Goal: Find specific page/section

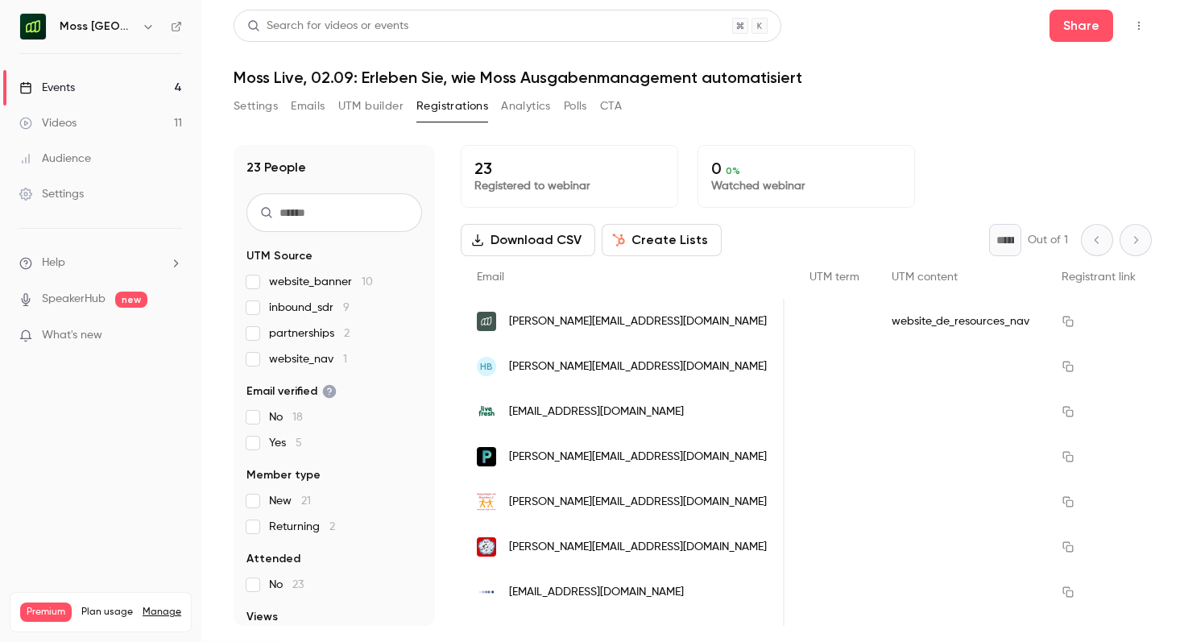
scroll to position [0, 4292]
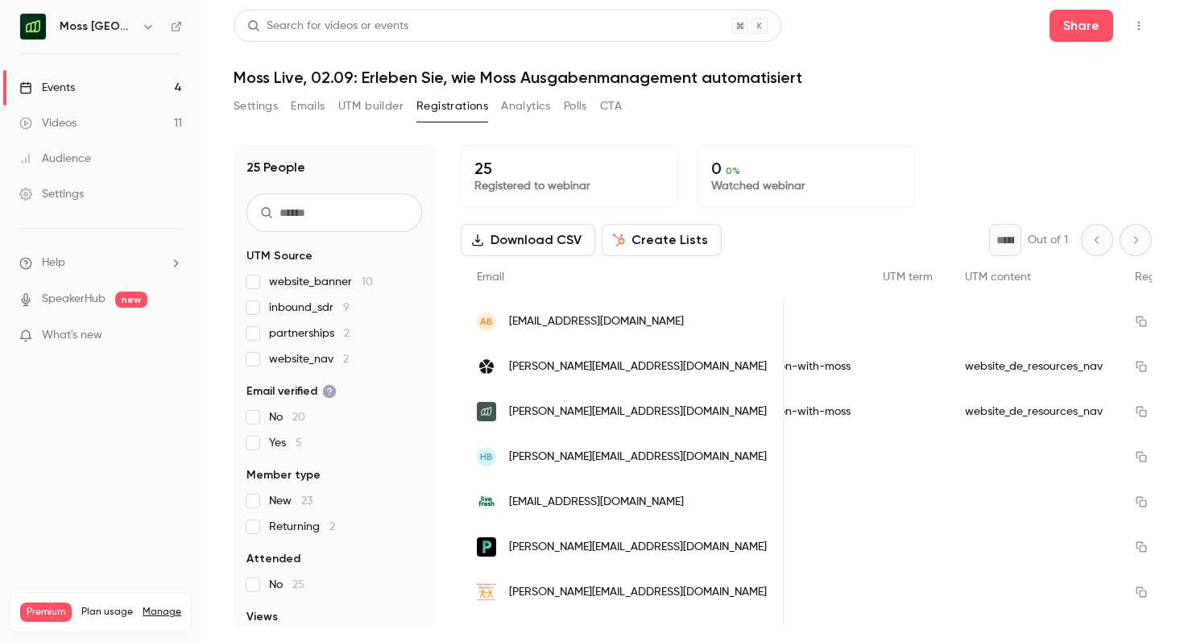
scroll to position [0, 3767]
